Goal: Task Accomplishment & Management: Complete application form

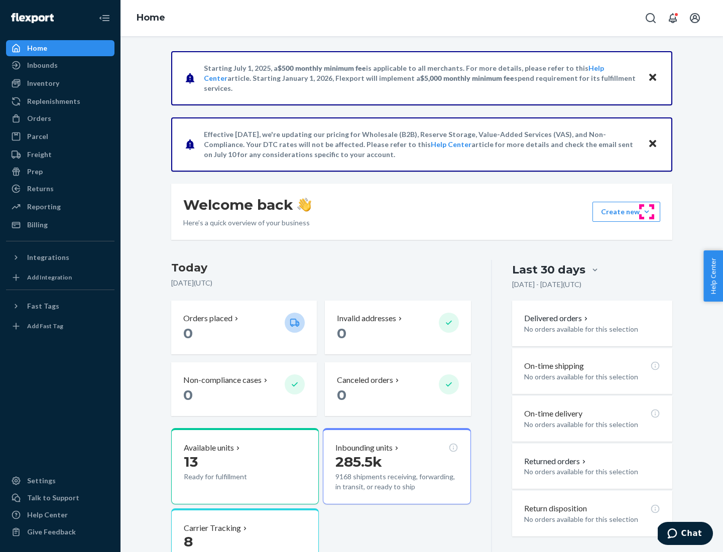
click at [646, 212] on button "Create new Create new inbound Create new order Create new product" at bounding box center [626, 212] width 68 height 20
click at [60, 65] on div "Inbounds" at bounding box center [60, 65] width 106 height 14
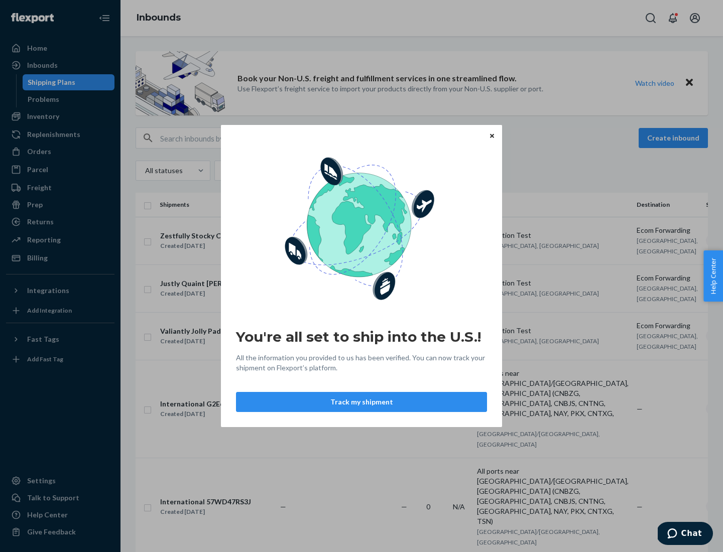
click at [361, 402] on button "Track my shipment" at bounding box center [361, 402] width 251 height 20
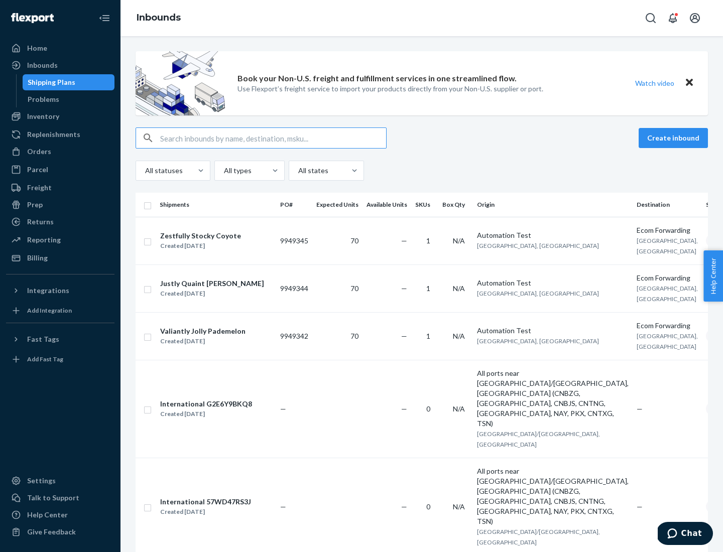
click at [674, 138] on button "Create inbound" at bounding box center [672, 138] width 69 height 20
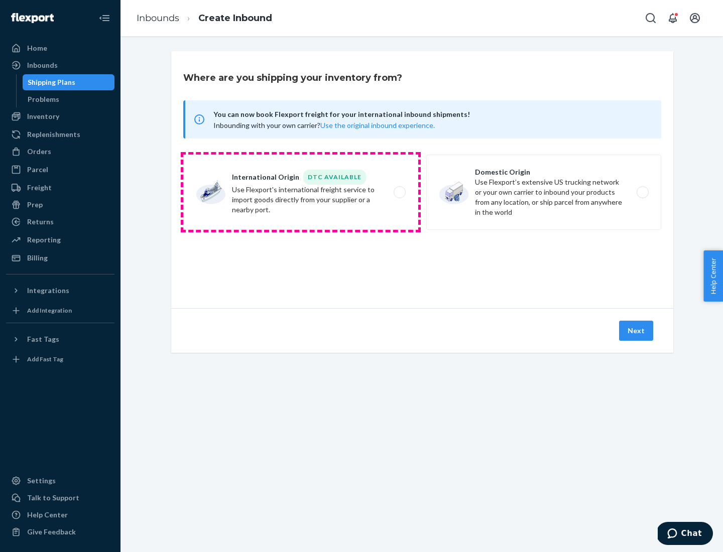
click at [301, 192] on label "International Origin DTC Available Use Flexport's international freight service…" at bounding box center [300, 192] width 235 height 75
click at [399, 192] on input "International Origin DTC Available Use Flexport's international freight service…" at bounding box center [402, 192] width 7 height 7
radio input "true"
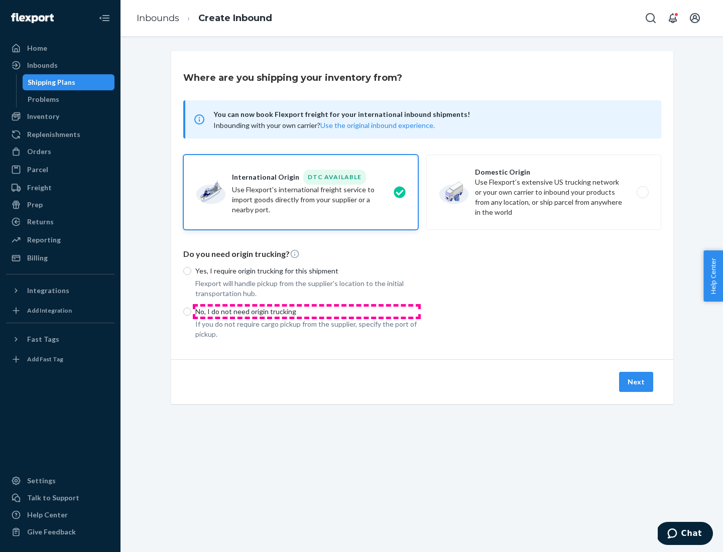
click at [307, 311] on p "No, I do not need origin trucking" at bounding box center [306, 312] width 223 height 10
click at [191, 311] on input "No, I do not need origin trucking" at bounding box center [187, 312] width 8 height 8
radio input "true"
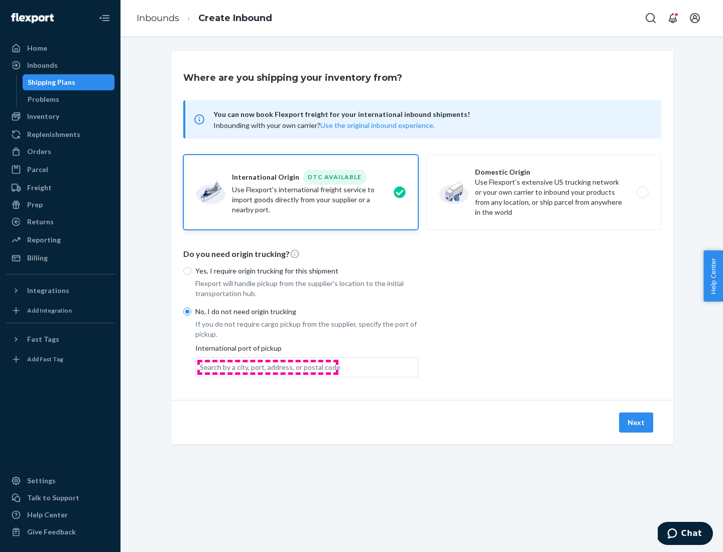
click at [267, 367] on div "Search by a city, port, address, or postal code" at bounding box center [270, 367] width 140 height 10
click at [201, 367] on input "Search by a city, port, address, or postal code" at bounding box center [200, 367] width 1 height 10
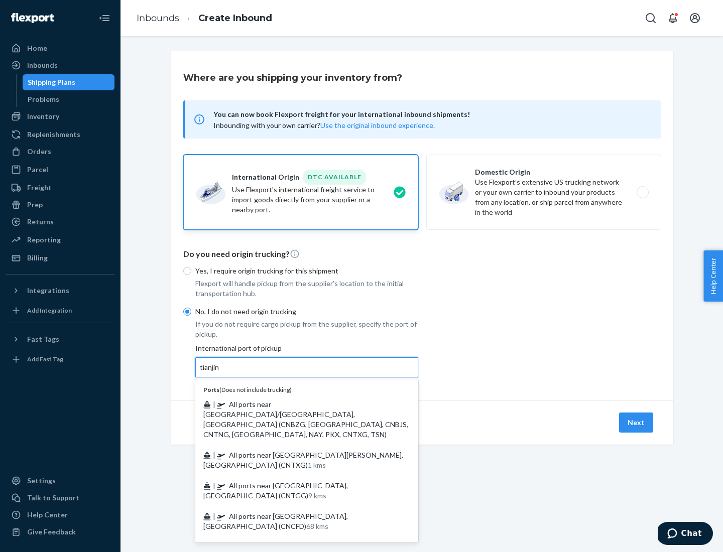
click at [297, 404] on span "| All ports near [GEOGRAPHIC_DATA]/[GEOGRAPHIC_DATA], [GEOGRAPHIC_DATA] (CNBZG,…" at bounding box center [305, 419] width 205 height 39
click at [220, 372] on input "tianjin" at bounding box center [210, 367] width 21 height 10
type input "All ports near [GEOGRAPHIC_DATA]/[GEOGRAPHIC_DATA], [GEOGRAPHIC_DATA] (CNBZG, […"
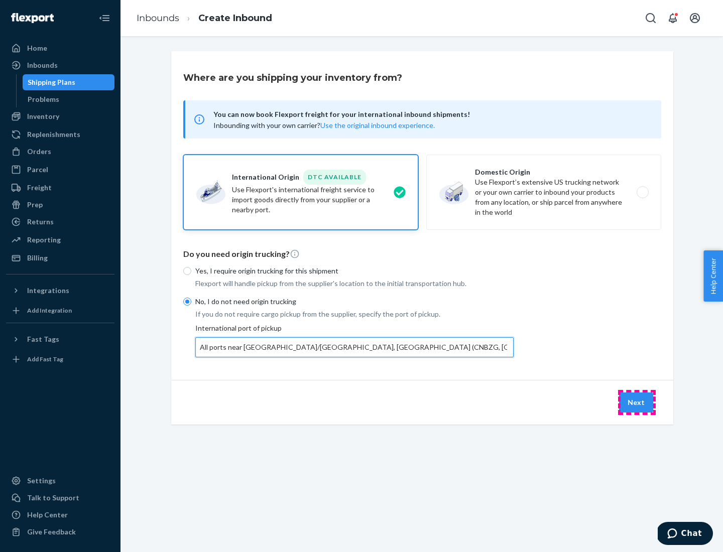
click at [636, 402] on button "Next" at bounding box center [636, 402] width 34 height 20
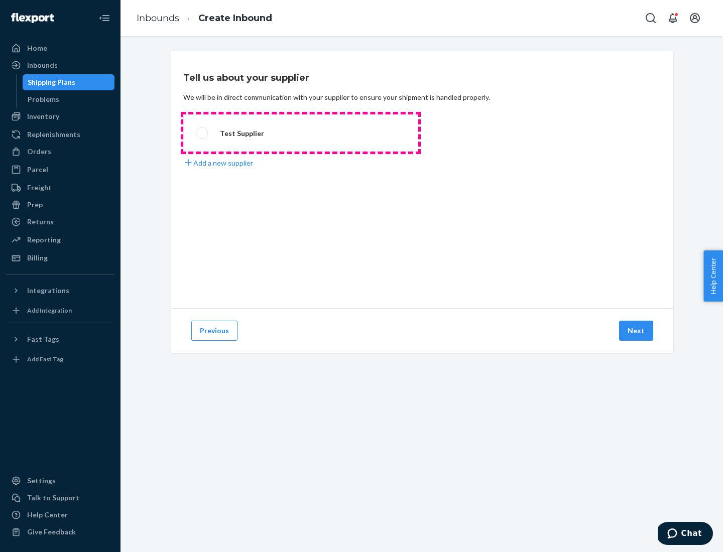
click at [301, 133] on label "Test Supplier" at bounding box center [300, 132] width 235 height 37
click at [202, 133] on input "Test Supplier" at bounding box center [199, 133] width 7 height 7
radio input "true"
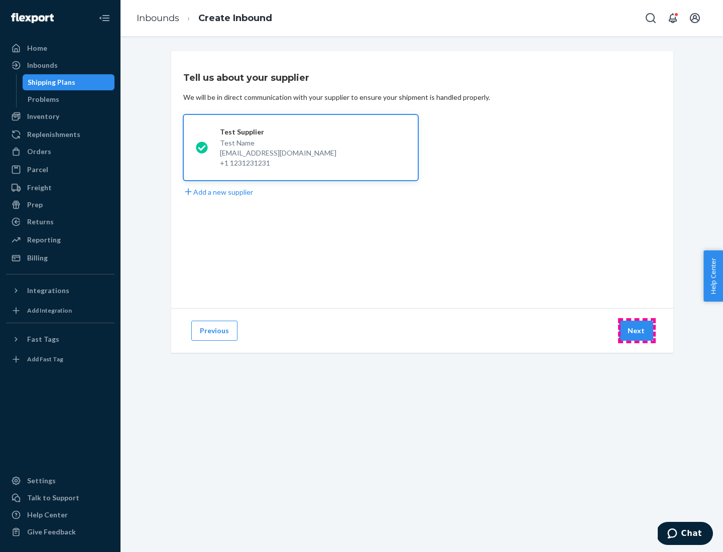
click at [636, 331] on button "Next" at bounding box center [636, 331] width 34 height 20
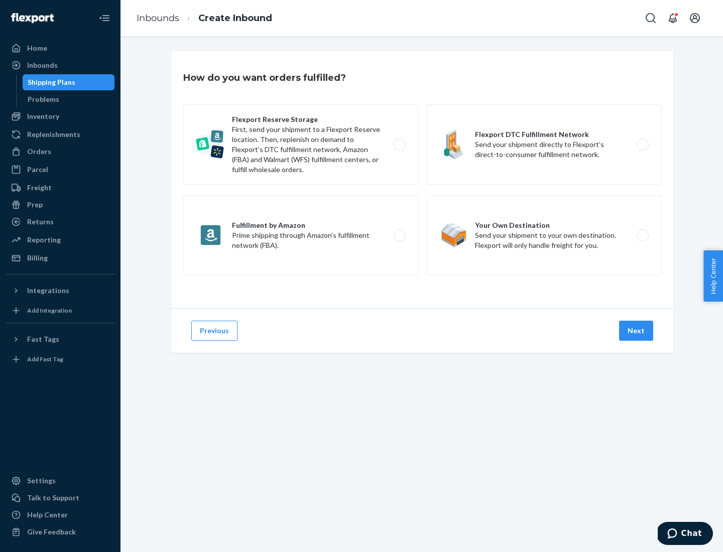
click at [301, 145] on label "Flexport Reserve Storage First, send your shipment to a Flexport Reserve locati…" at bounding box center [300, 144] width 235 height 80
click at [399, 145] on input "Flexport Reserve Storage First, send your shipment to a Flexport Reserve locati…" at bounding box center [402, 144] width 7 height 7
radio input "true"
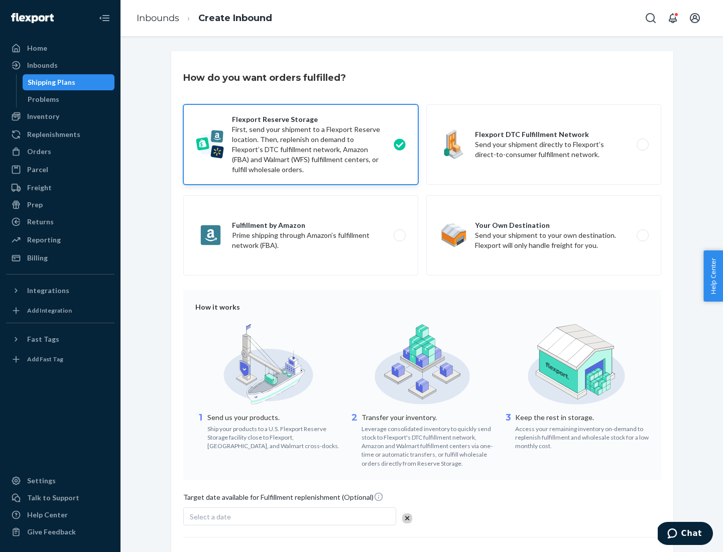
scroll to position [82, 0]
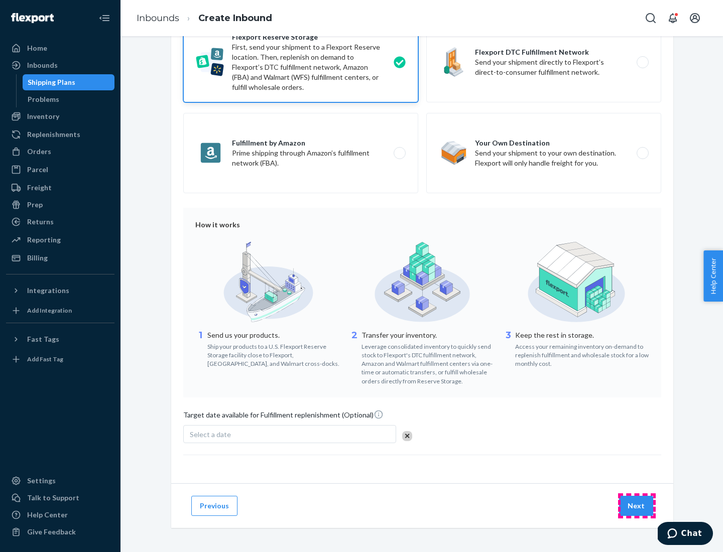
click at [636, 505] on button "Next" at bounding box center [636, 506] width 34 height 20
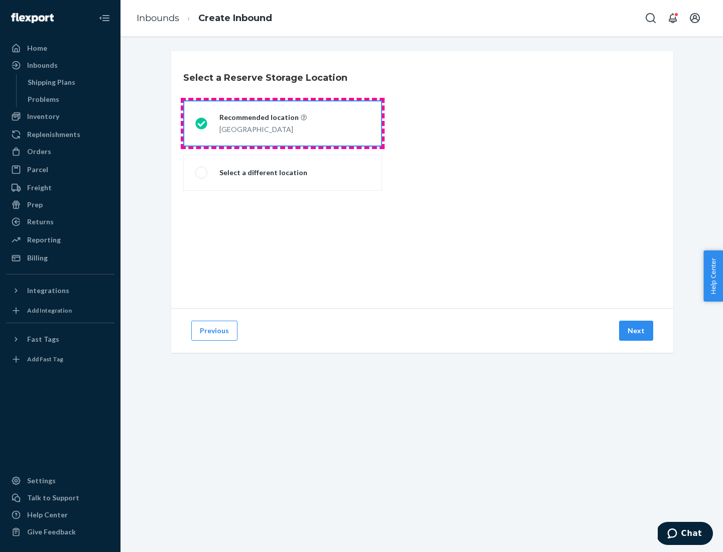
click at [282, 123] on div "[GEOGRAPHIC_DATA]" at bounding box center [262, 128] width 87 height 12
click at [202, 123] on input "Recommended location [GEOGRAPHIC_DATA]" at bounding box center [198, 123] width 7 height 7
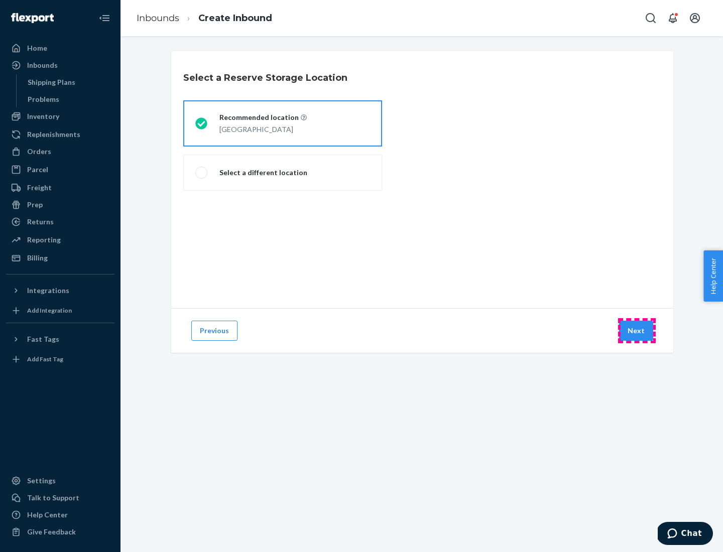
click at [636, 331] on button "Next" at bounding box center [636, 331] width 34 height 20
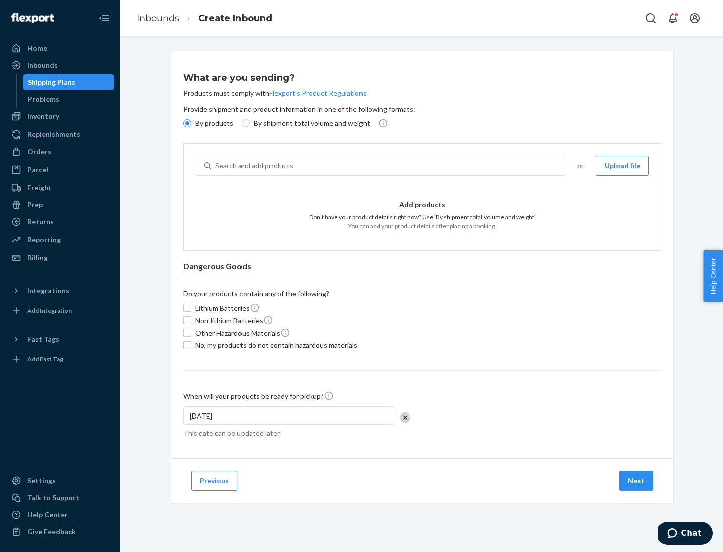
click at [388, 166] on div "Search and add products" at bounding box center [387, 166] width 353 height 18
click at [216, 166] on input "Search and add products" at bounding box center [215, 166] width 1 height 10
click at [244, 123] on input "By shipment total volume and weight" at bounding box center [245, 123] width 8 height 8
radio input "true"
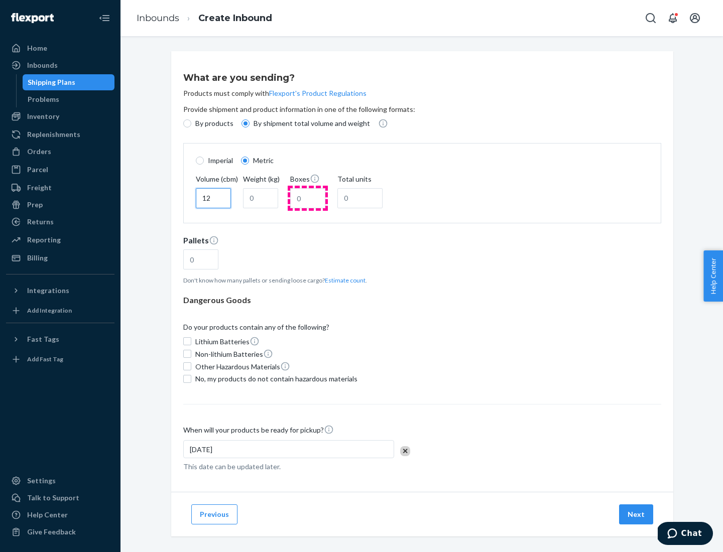
type input "12"
type input "22"
type input "222"
type input "121"
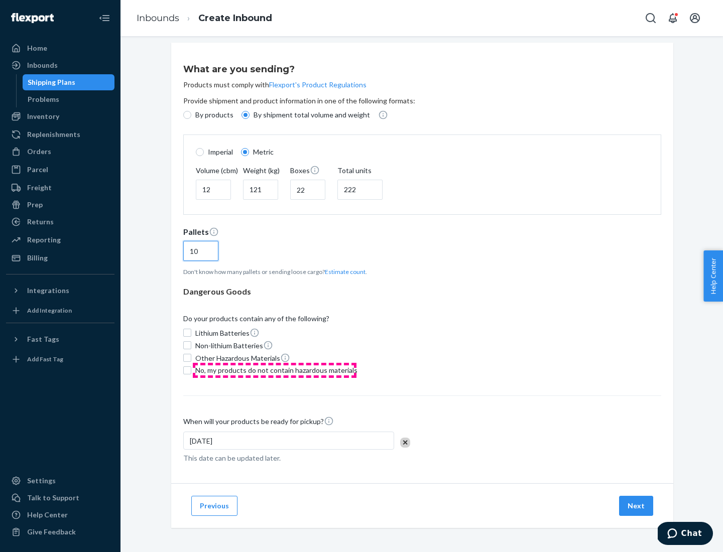
type input "10"
click at [274, 370] on span "No, my products do not contain hazardous materials" at bounding box center [276, 370] width 162 height 10
click at [191, 370] on input "No, my products do not contain hazardous materials" at bounding box center [187, 370] width 8 height 8
checkbox input "true"
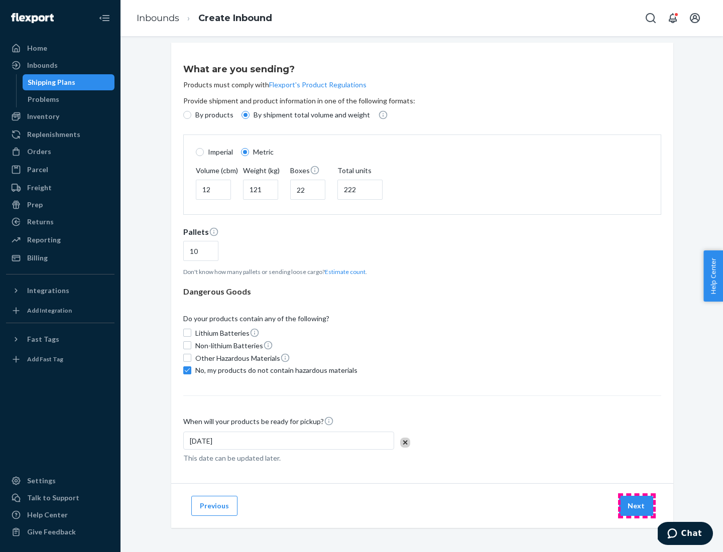
click at [636, 505] on button "Next" at bounding box center [636, 506] width 34 height 20
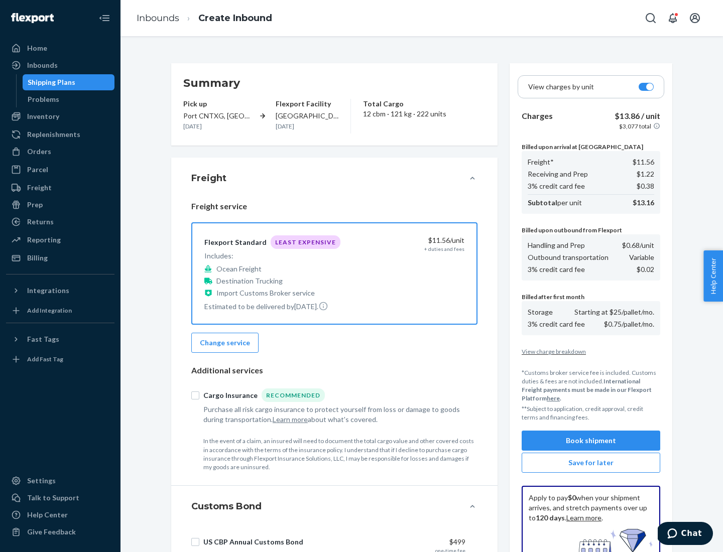
scroll to position [147, 0]
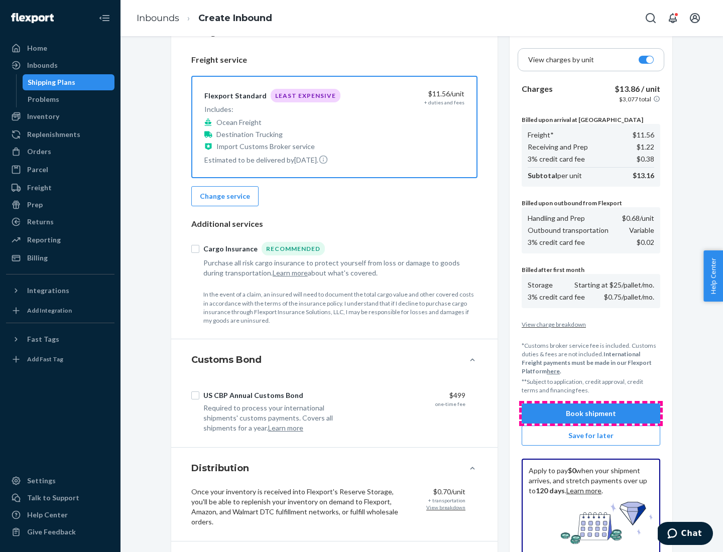
click at [591, 413] on button "Book shipment" at bounding box center [590, 413] width 138 height 20
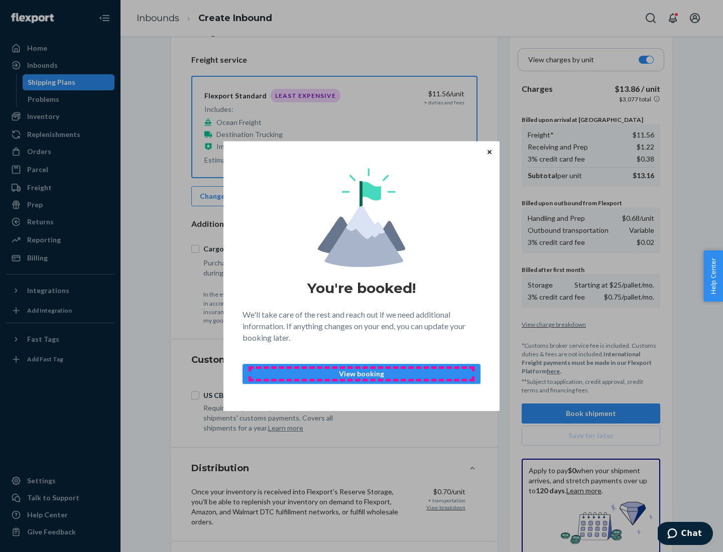
click at [361, 373] on p "View booking" at bounding box center [361, 374] width 221 height 10
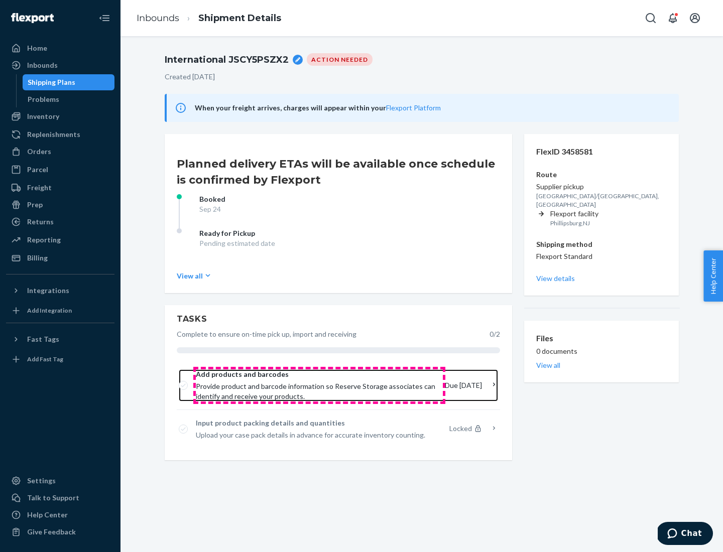
click at [319, 385] on span "Provide product and barcode information so Reserve Storage associates can ident…" at bounding box center [316, 391] width 241 height 20
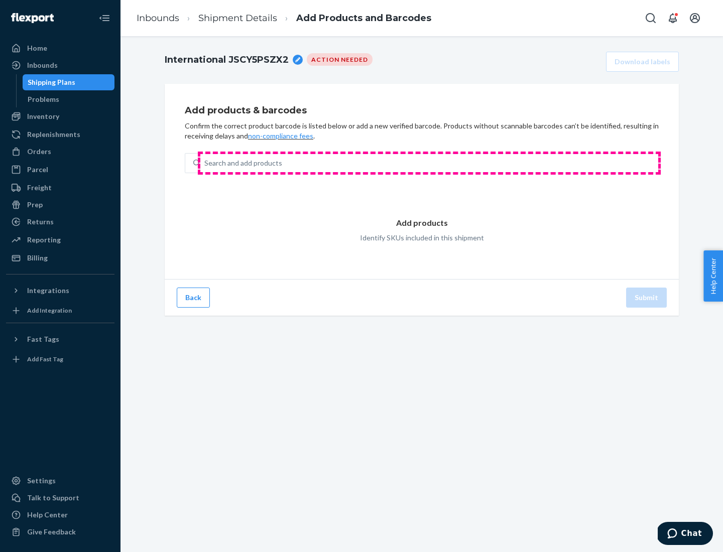
click at [429, 163] on div "Search and add products" at bounding box center [429, 163] width 458 height 18
click at [205, 163] on input "Search and add products" at bounding box center [204, 163] width 1 height 10
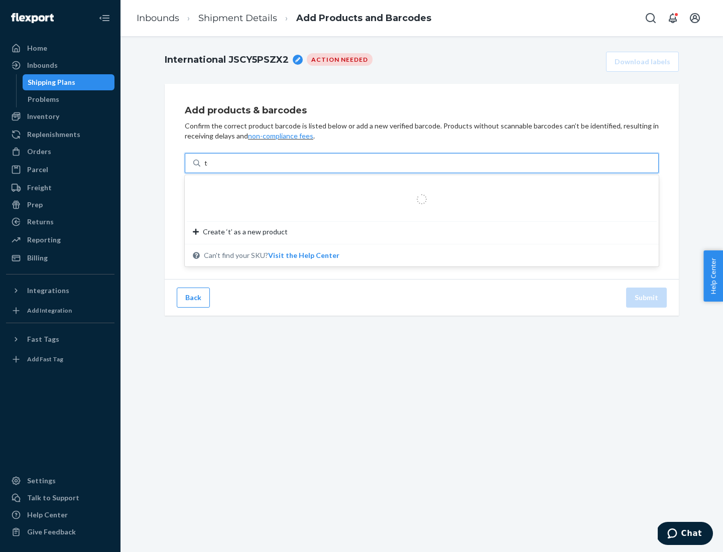
type input "test"
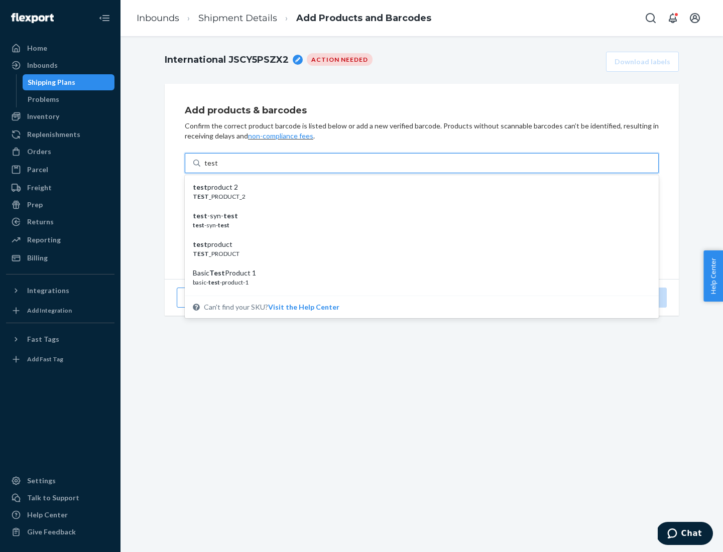
scroll to position [38, 0]
click at [417, 235] on div "Basic Test Product 1" at bounding box center [418, 235] width 450 height 10
click at [217, 168] on input "test" at bounding box center [210, 163] width 13 height 10
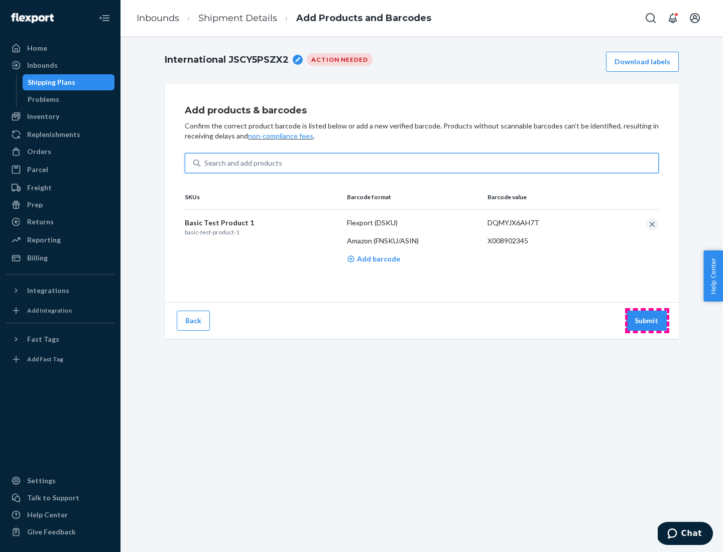
click at [646, 320] on button "Submit" at bounding box center [646, 321] width 41 height 20
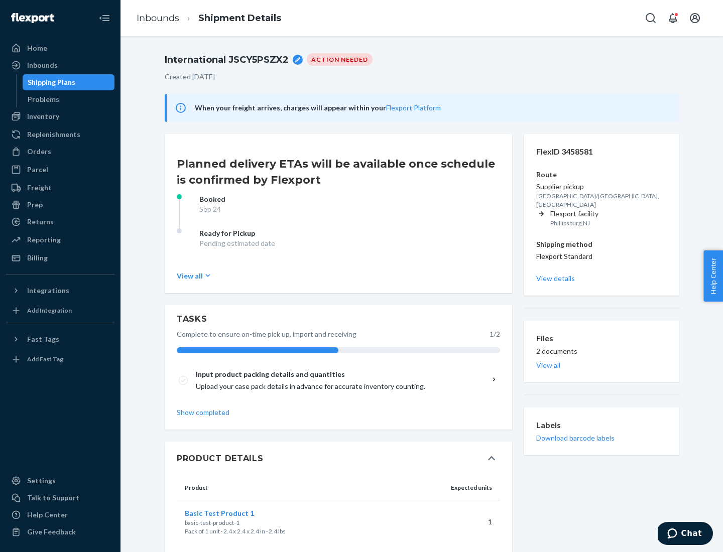
scroll to position [18, 0]
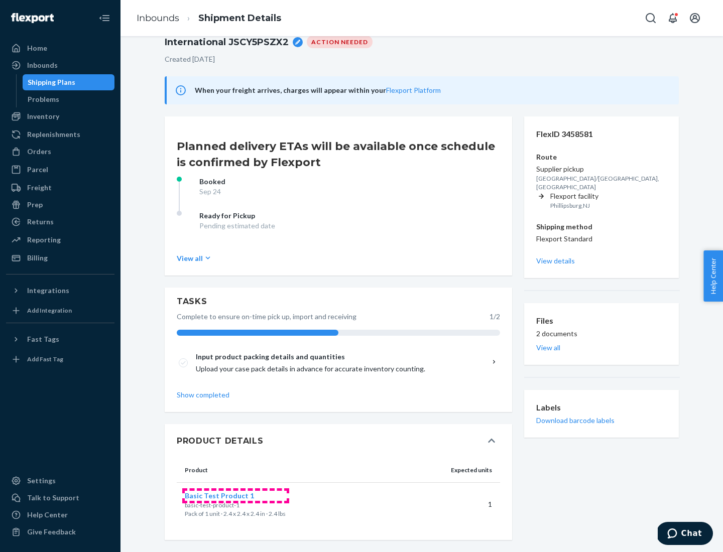
click at [235, 495] on span "Basic Test Product 1" at bounding box center [219, 495] width 69 height 9
